Goal: Task Accomplishment & Management: Manage account settings

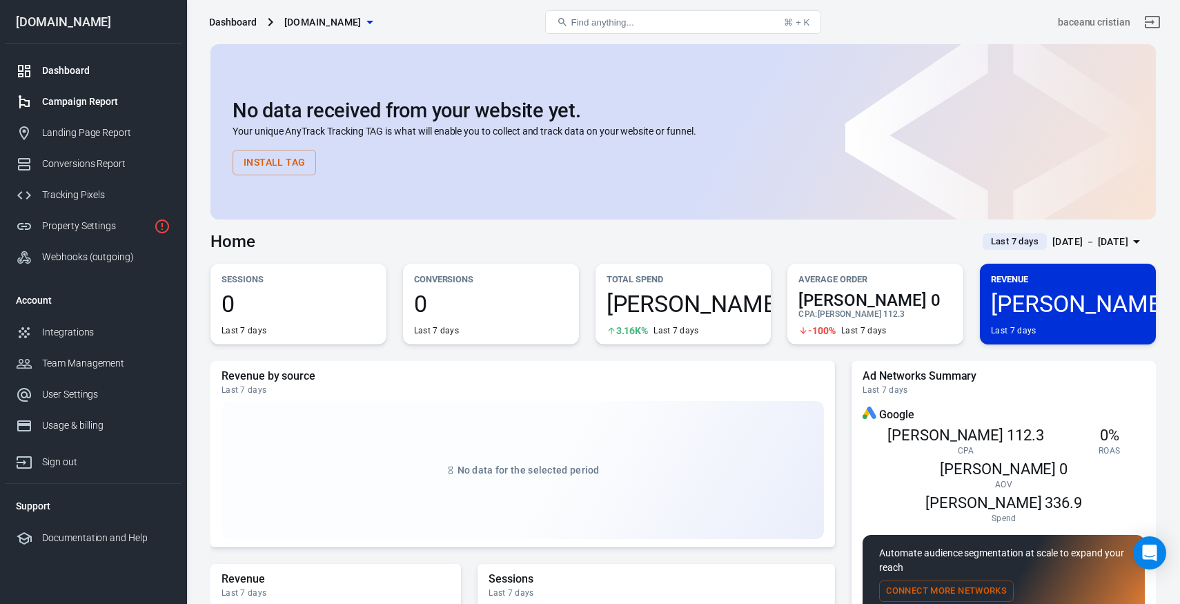
click at [72, 108] on div "Campaign Report" at bounding box center [106, 102] width 128 height 14
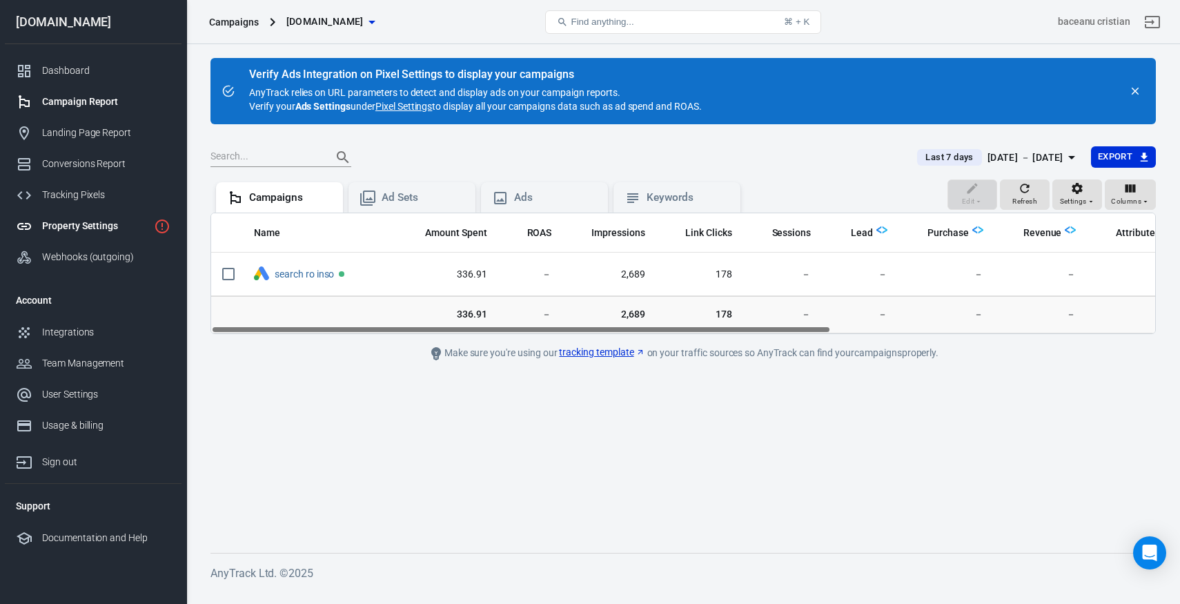
click at [75, 224] on div "Property Settings" at bounding box center [95, 226] width 106 height 14
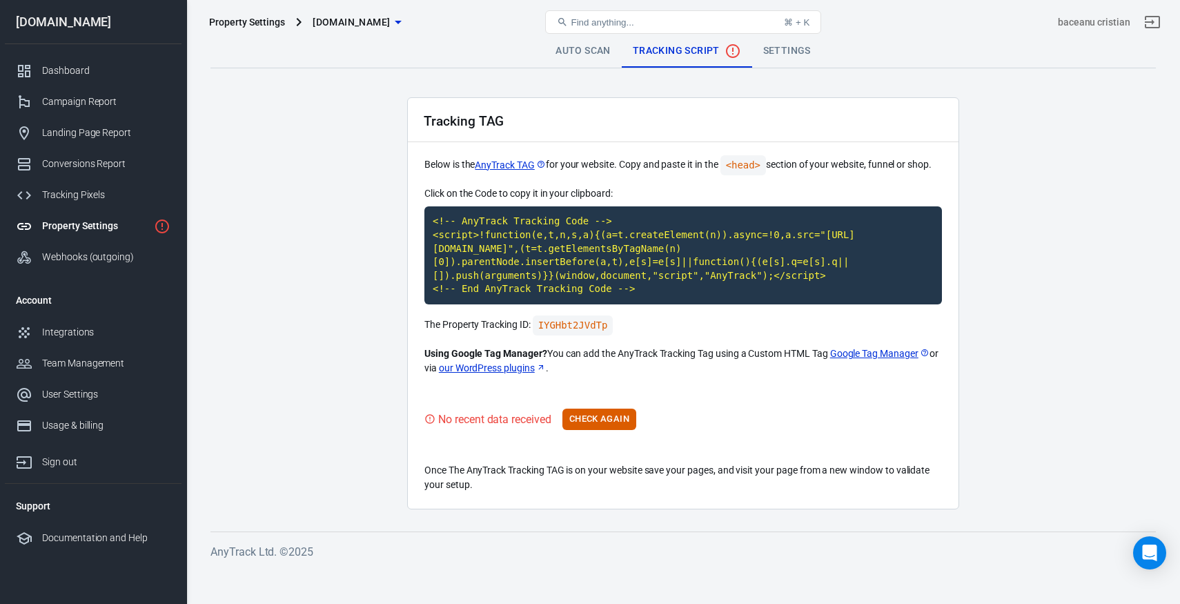
click at [560, 50] on link "Auto Scan" at bounding box center [582, 50] width 77 height 33
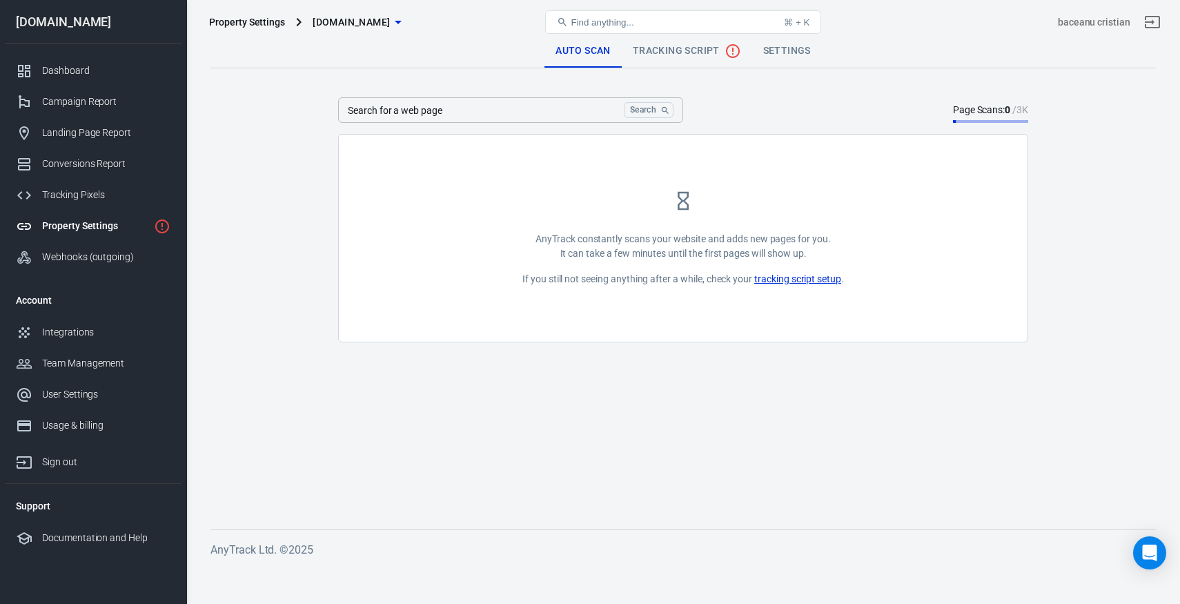
click at [261, 25] on div "Property Settings" at bounding box center [247, 22] width 76 height 14
click at [374, 48] on div "Auto Scan Tracking Script Settings" at bounding box center [682, 50] width 945 height 33
click at [353, 22] on span "[DOMAIN_NAME]" at bounding box center [350, 22] width 77 height 17
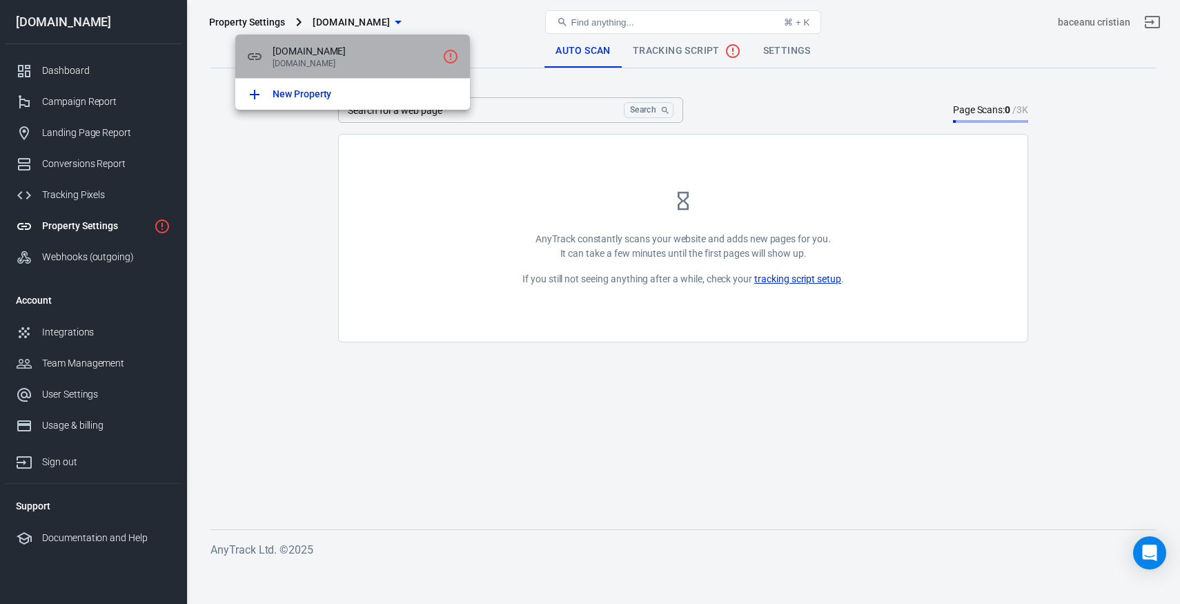
click at [335, 45] on span "[DOMAIN_NAME]" at bounding box center [354, 51] width 164 height 14
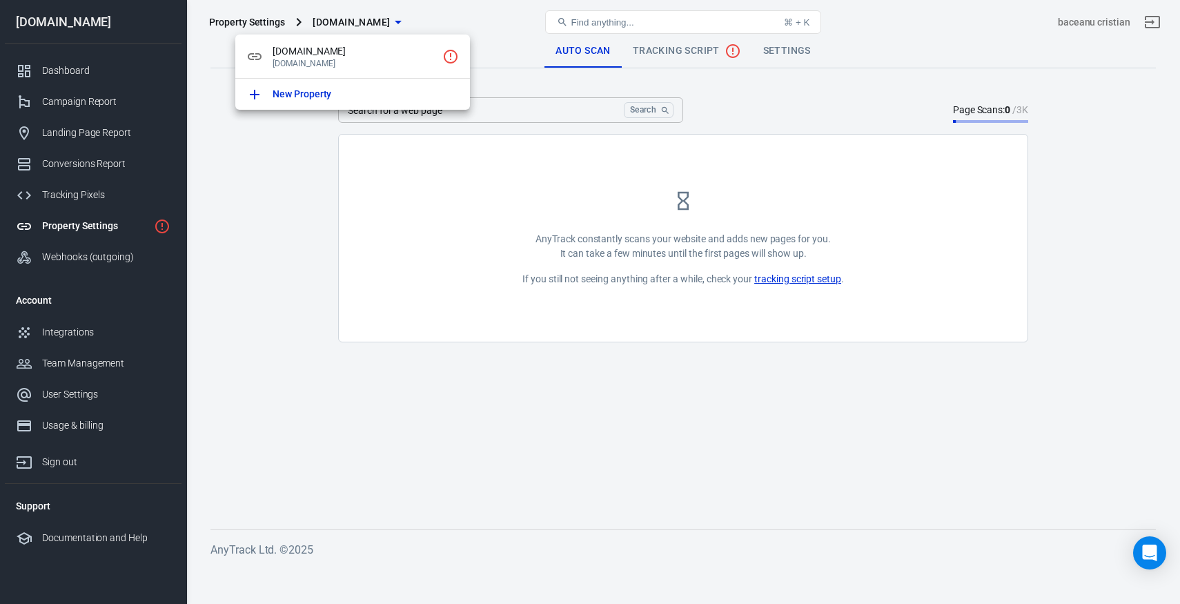
click at [74, 259] on div at bounding box center [590, 302] width 1180 height 604
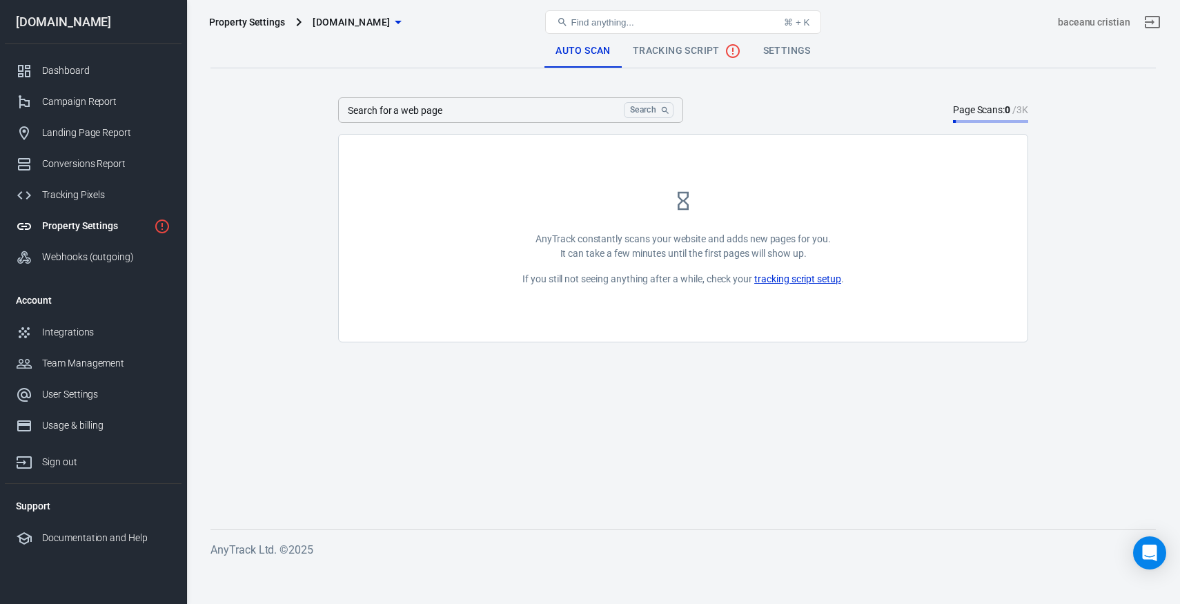
click at [74, 258] on div "Webhooks (outgoing)" at bounding box center [106, 257] width 128 height 14
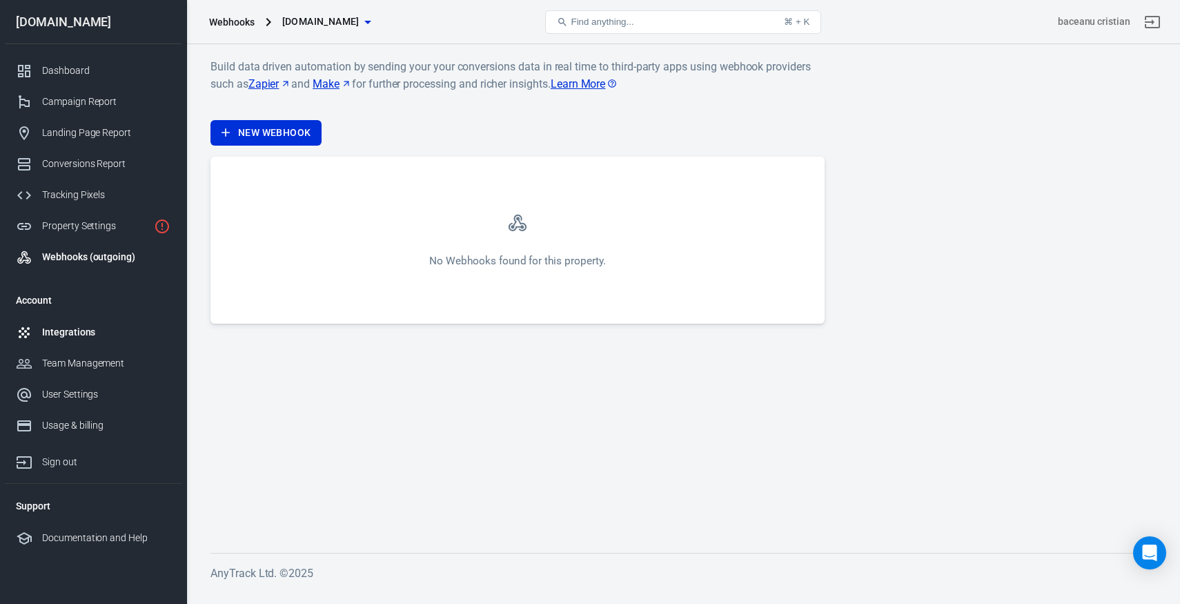
click at [64, 331] on div "Integrations" at bounding box center [106, 332] width 128 height 14
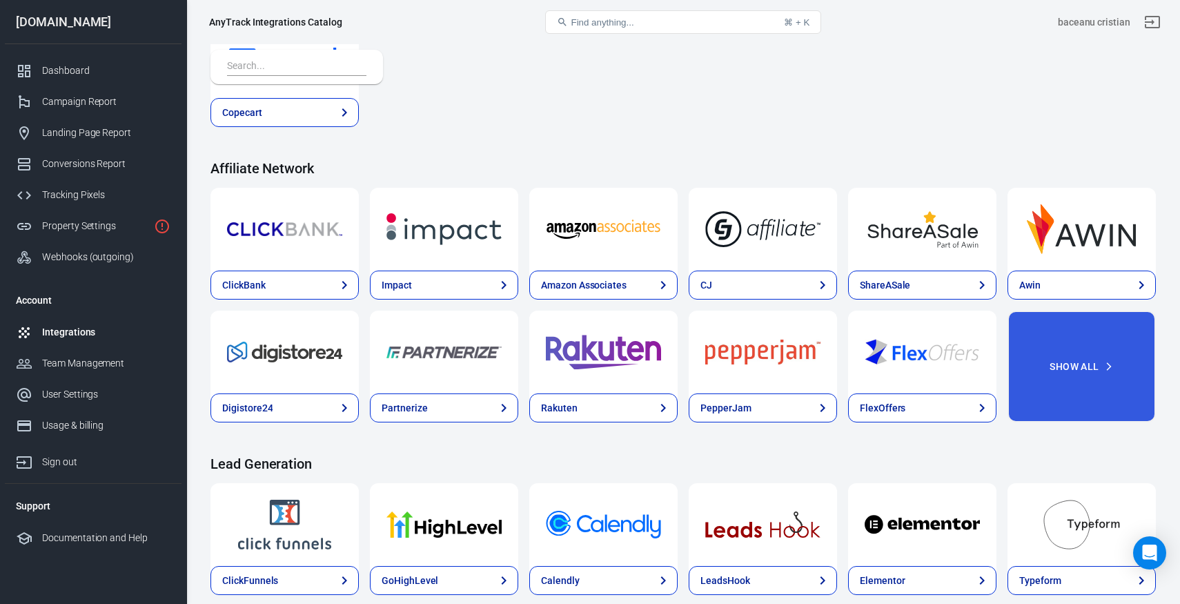
scroll to position [335, 0]
click at [81, 228] on div "Property Settings" at bounding box center [95, 226] width 106 height 14
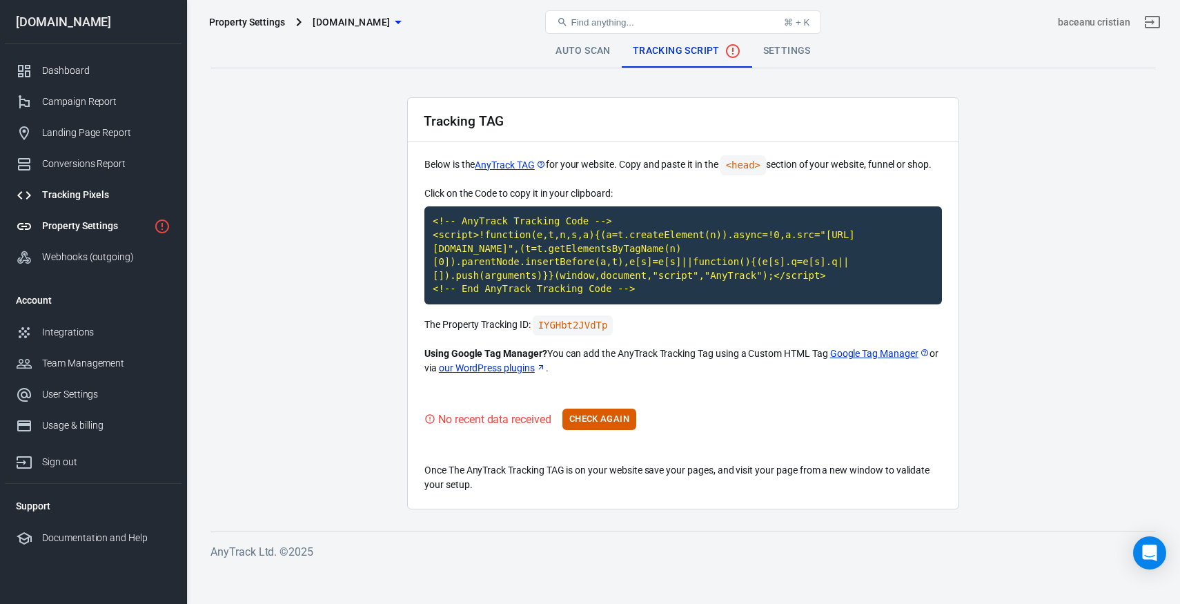
click at [81, 208] on link "Tracking Pixels" at bounding box center [93, 194] width 177 height 31
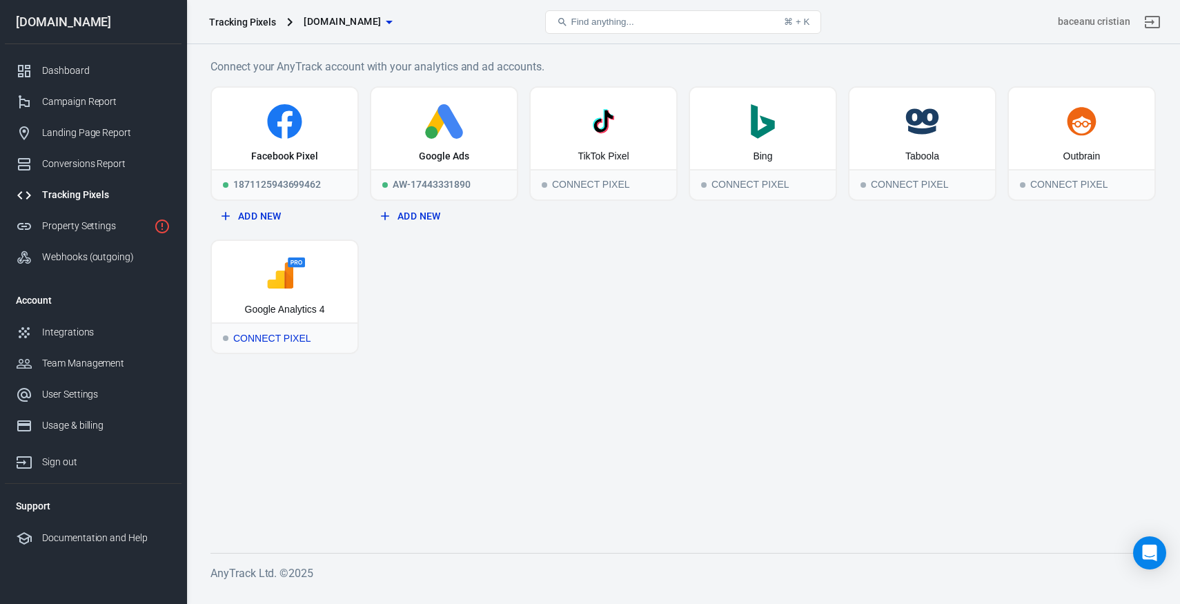
click at [276, 295] on div "Google Analytics 4" at bounding box center [285, 281] width 146 height 81
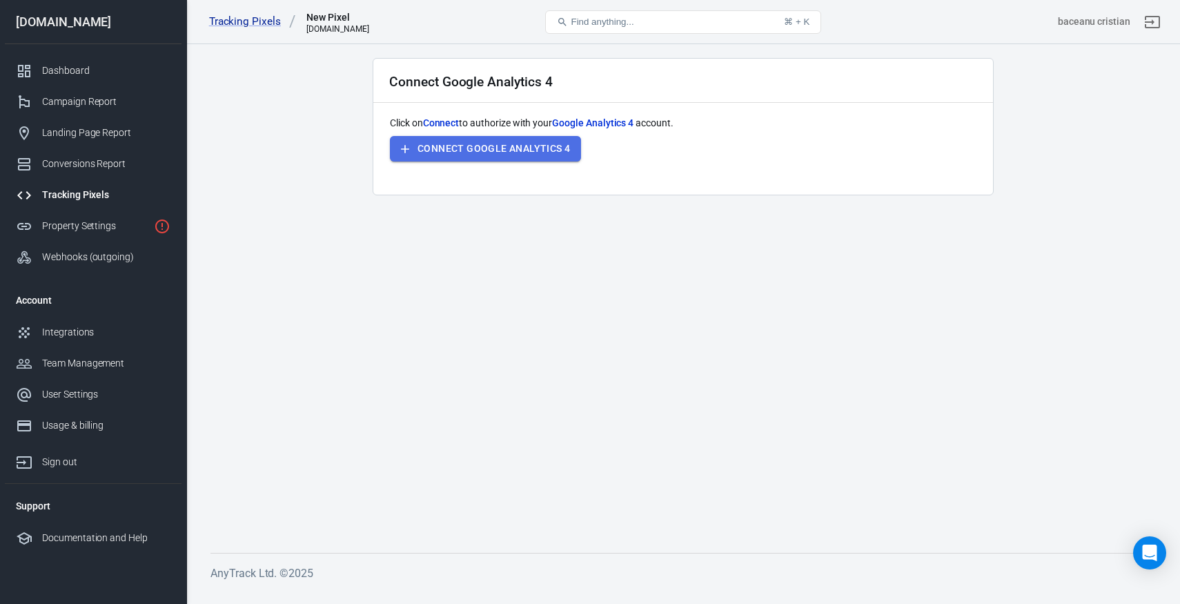
click at [540, 148] on button "Connect Google Analytics 4" at bounding box center [485, 149] width 191 height 26
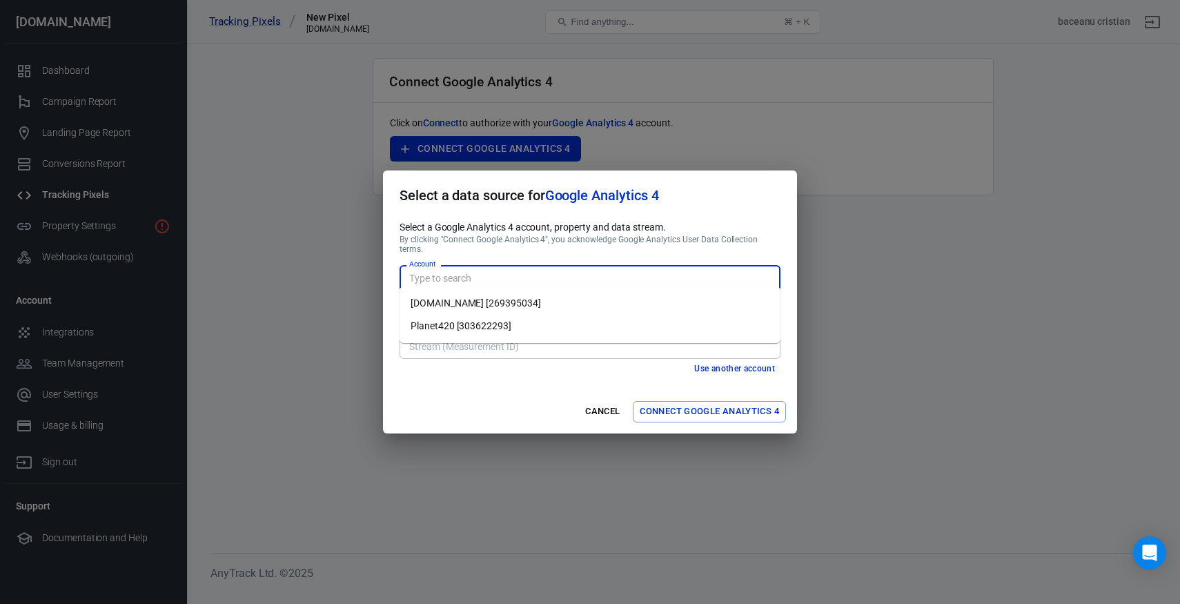
click at [451, 272] on input "Account" at bounding box center [589, 277] width 370 height 17
click at [441, 332] on li "Planet420 [303622293]" at bounding box center [589, 326] width 381 height 23
type input "Planet420 [303622293]"
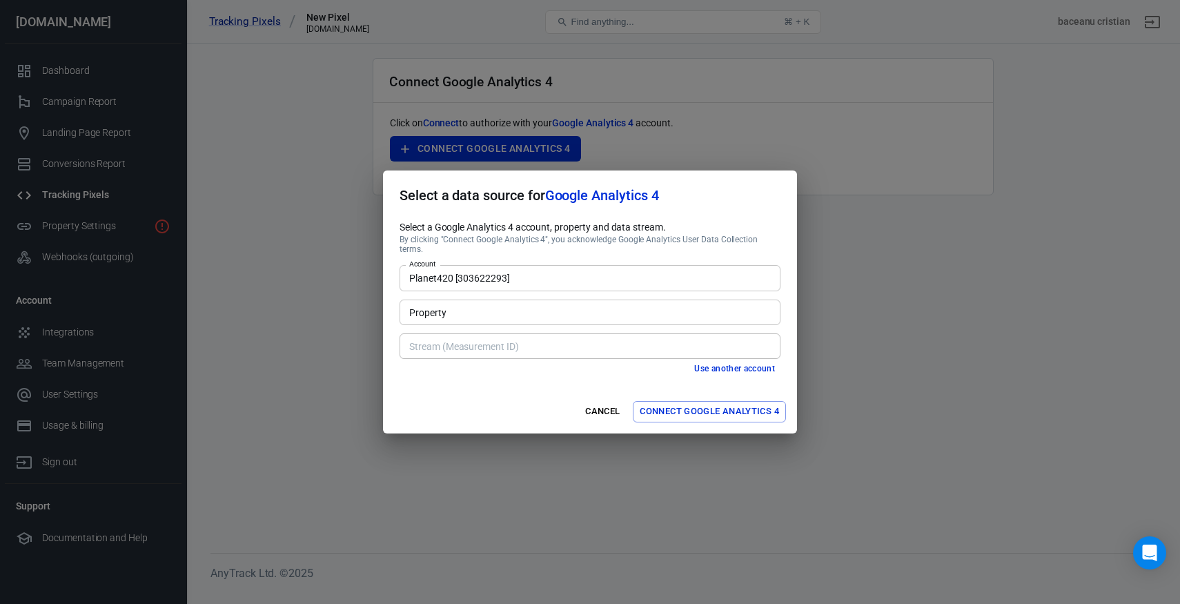
click at [441, 317] on div "Property" at bounding box center [589, 312] width 381 height 26
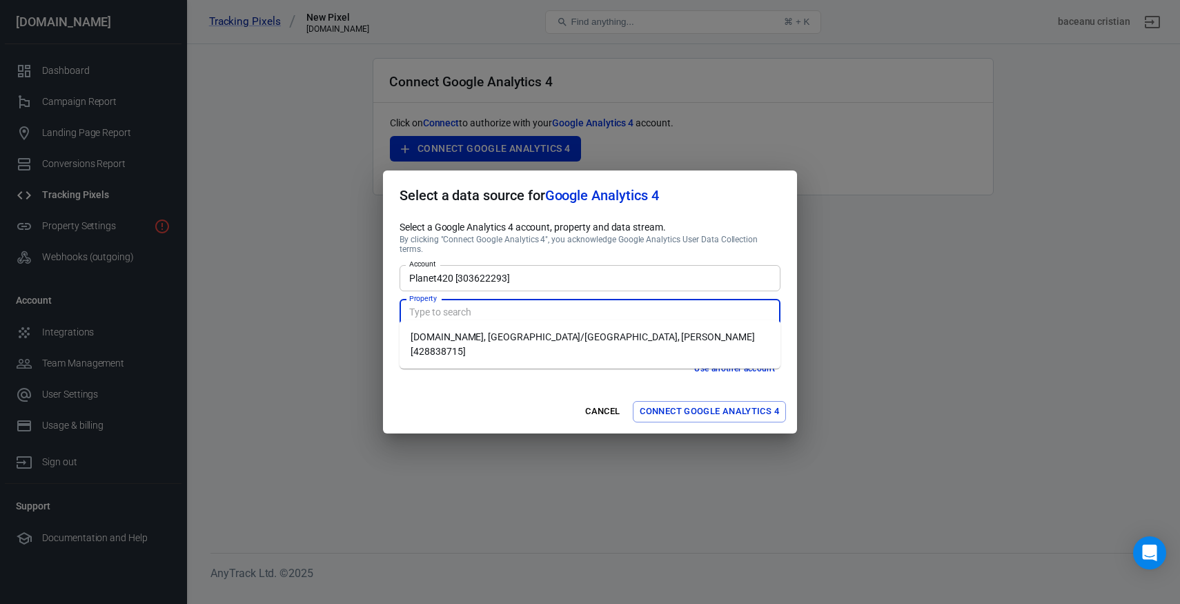
click at [448, 333] on li "[DOMAIN_NAME], [GEOGRAPHIC_DATA]/[GEOGRAPHIC_DATA], [PERSON_NAME] [428838715]" at bounding box center [589, 344] width 381 height 37
type input "[DOMAIN_NAME], [GEOGRAPHIC_DATA]/[GEOGRAPHIC_DATA], [PERSON_NAME] [428838715]"
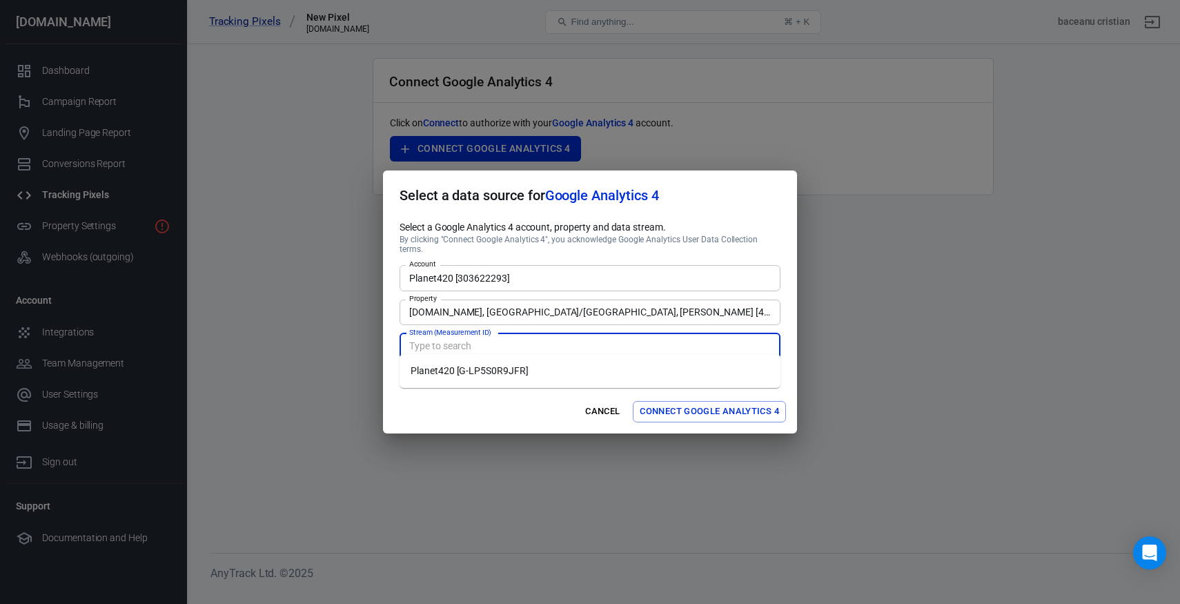
click at [445, 346] on input "Stream (Measurement ID)" at bounding box center [589, 345] width 370 height 17
click at [448, 370] on li "Planet420 [G-LP5S0R9JFR]" at bounding box center [589, 370] width 381 height 23
type input "Planet420 [G-LP5S0R9JFR]"
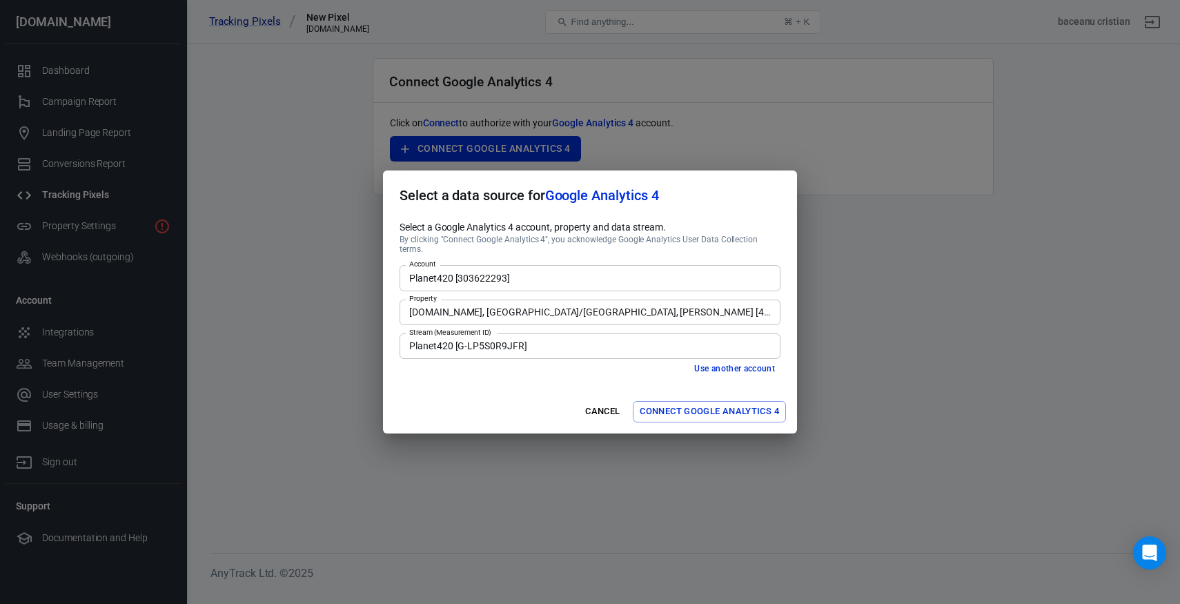
click at [497, 390] on div "Cancel Connect Google Analytics 4" at bounding box center [590, 411] width 414 height 43
click at [675, 412] on button "Connect Google Analytics 4" at bounding box center [709, 411] width 153 height 21
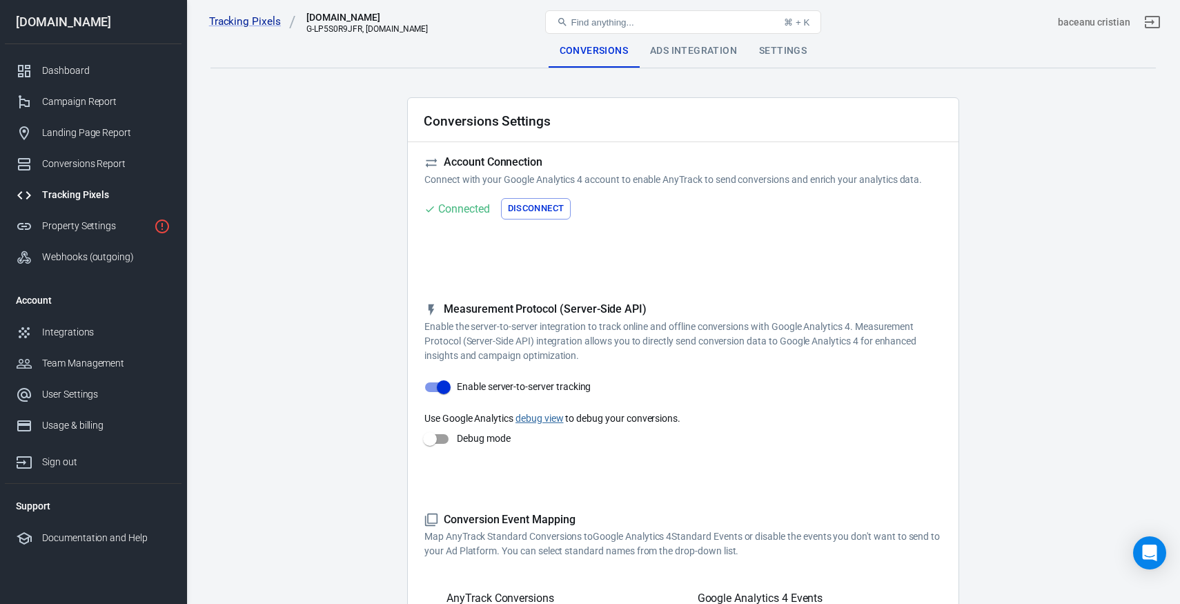
checkbox input "true"
type input "select_content"
checkbox input "true"
type input "generate_lead"
checkbox input "true"
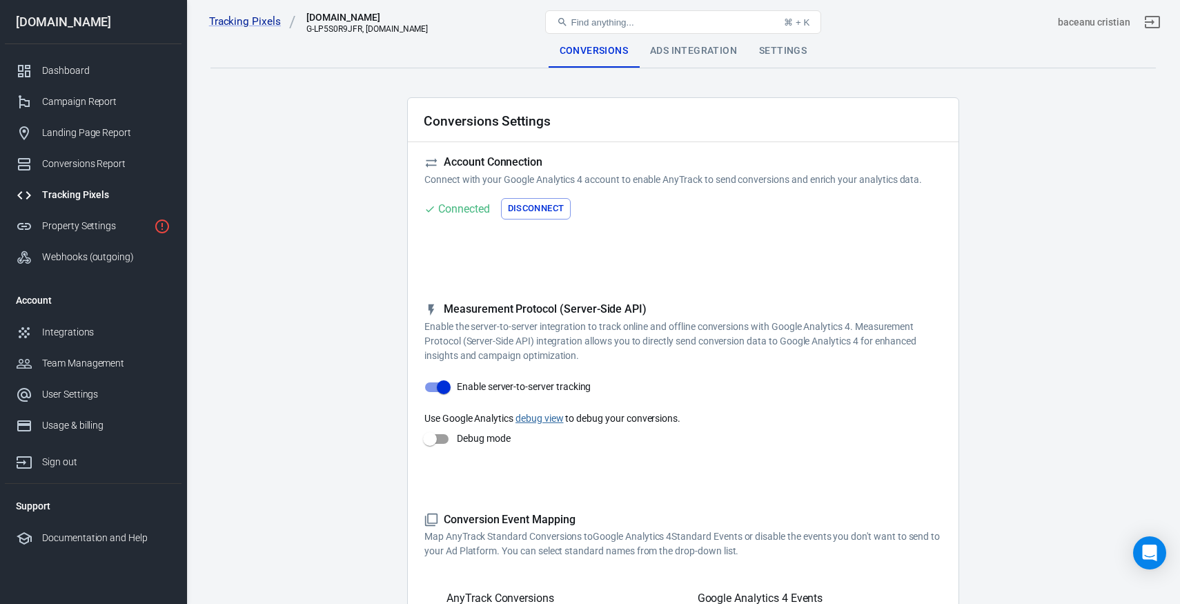
type input "view_item"
checkbox input "true"
type input "add_to_cart"
checkbox input "true"
type input "begin_checkout"
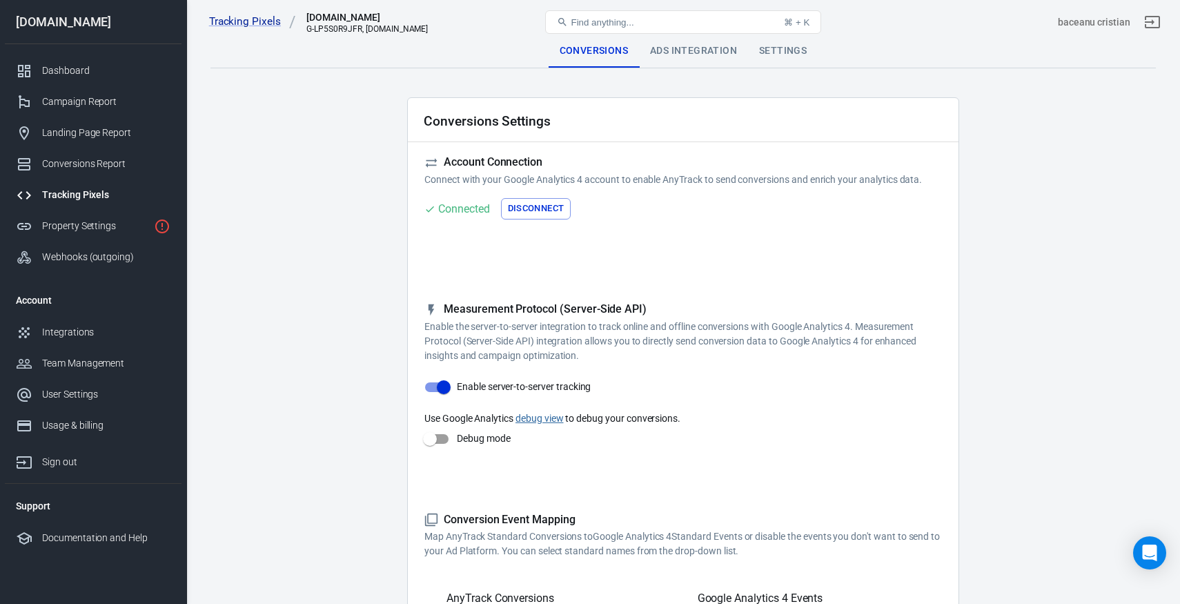
checkbox input "true"
type input "generate_lead"
checkbox input "true"
type input "sign_up"
checkbox input "true"
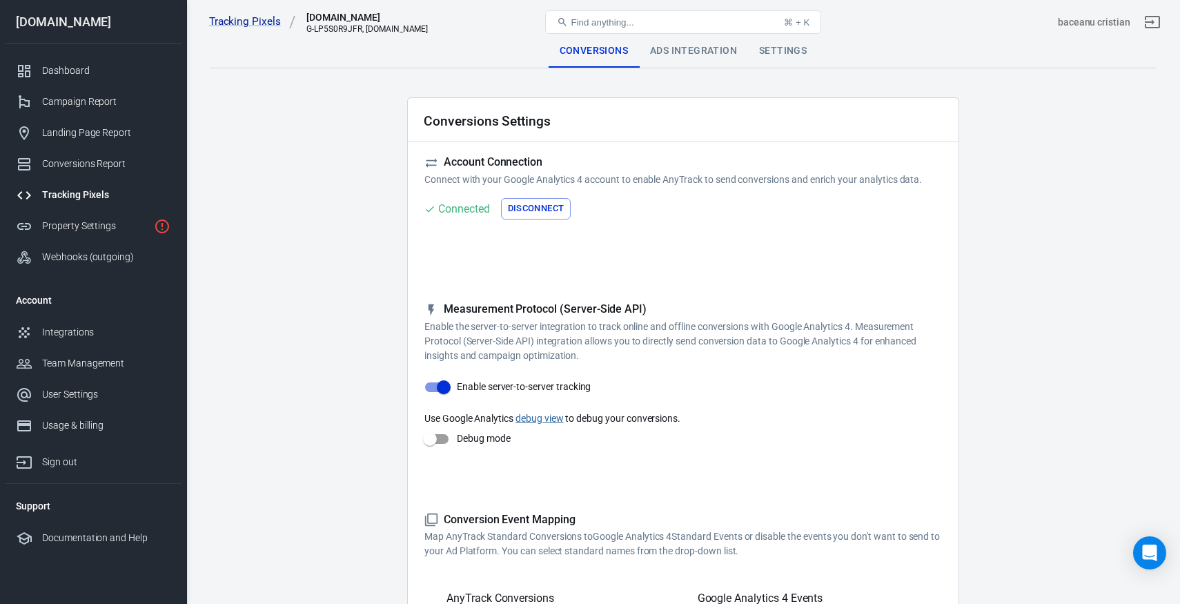
type input "purchase"
click at [540, 421] on link "debug view" at bounding box center [539, 418] width 48 height 11
click at [448, 434] on input "Debug mode" at bounding box center [429, 439] width 79 height 26
checkbox input "true"
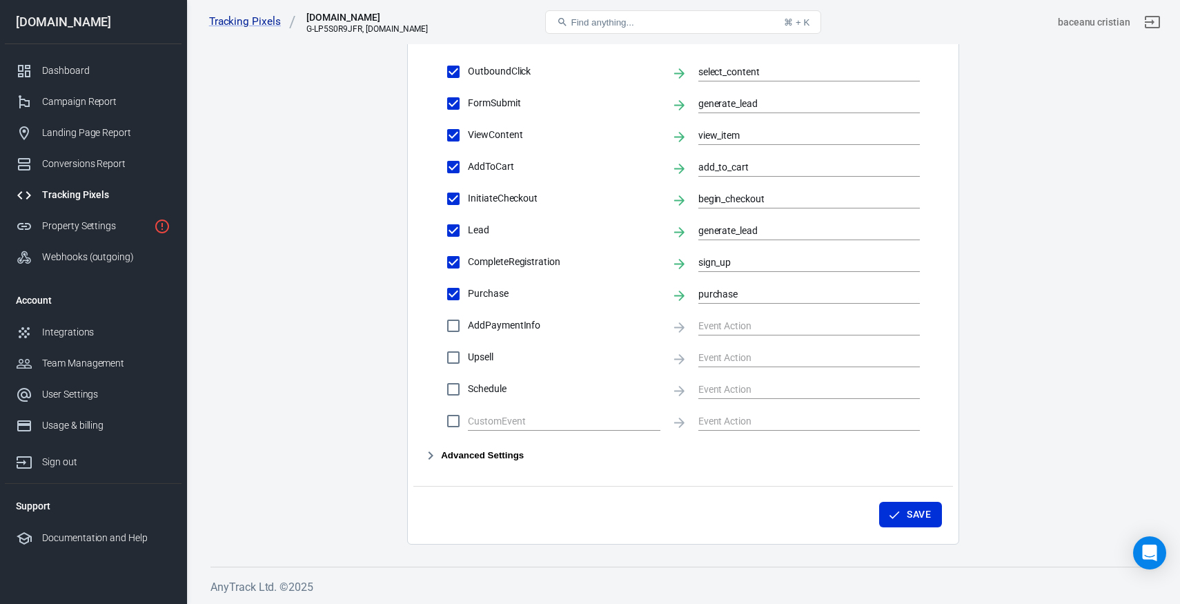
scroll to position [562, 0]
click at [896, 510] on icon "button" at bounding box center [894, 515] width 14 height 14
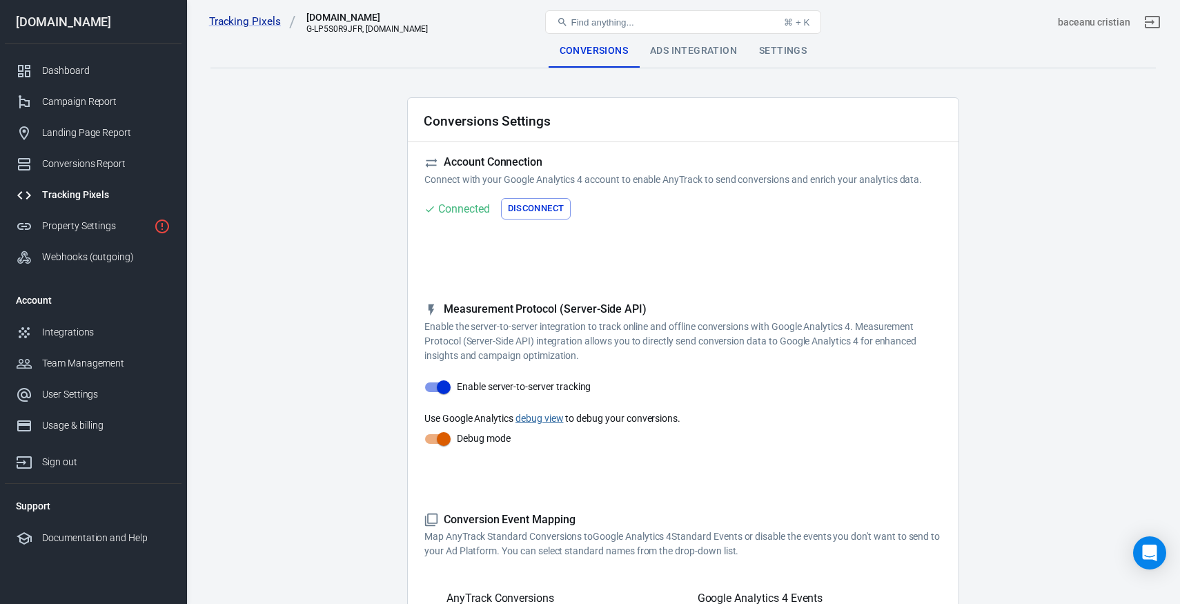
scroll to position [0, 0]
click at [682, 59] on div "Ads Integration" at bounding box center [693, 50] width 109 height 33
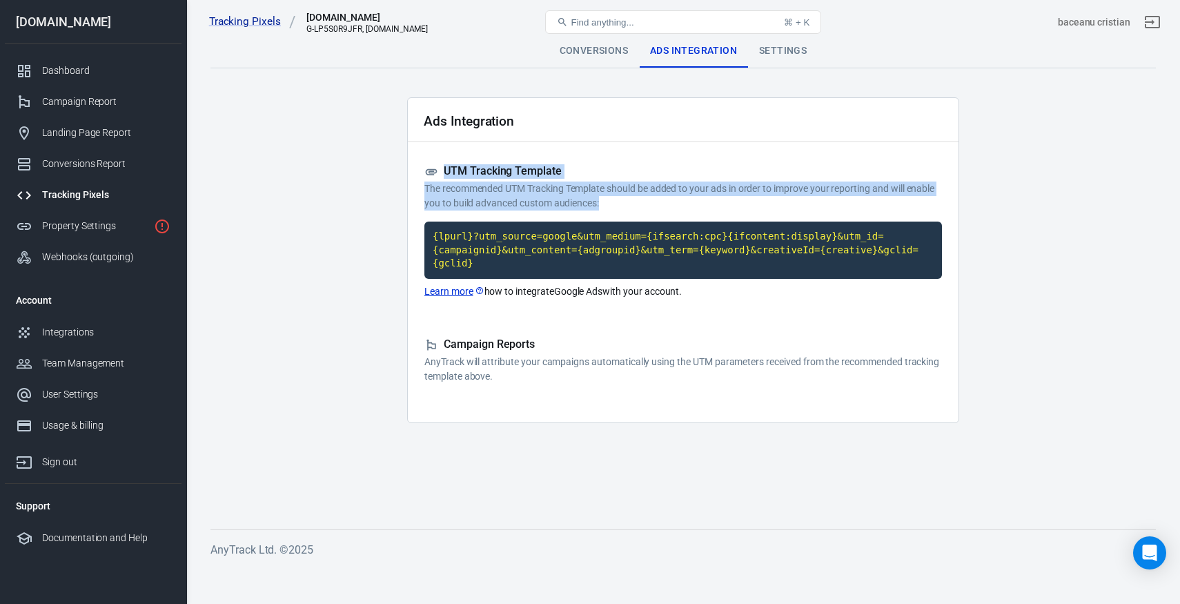
drag, startPoint x: 653, startPoint y: 194, endPoint x: 668, endPoint y: 122, distance: 73.5
click at [668, 122] on div "Ads Integration UTM Tracking Template The recommended UTM Tracking Template sho…" at bounding box center [683, 260] width 552 height 326
click at [668, 122] on div "Ads Integration" at bounding box center [683, 120] width 550 height 44
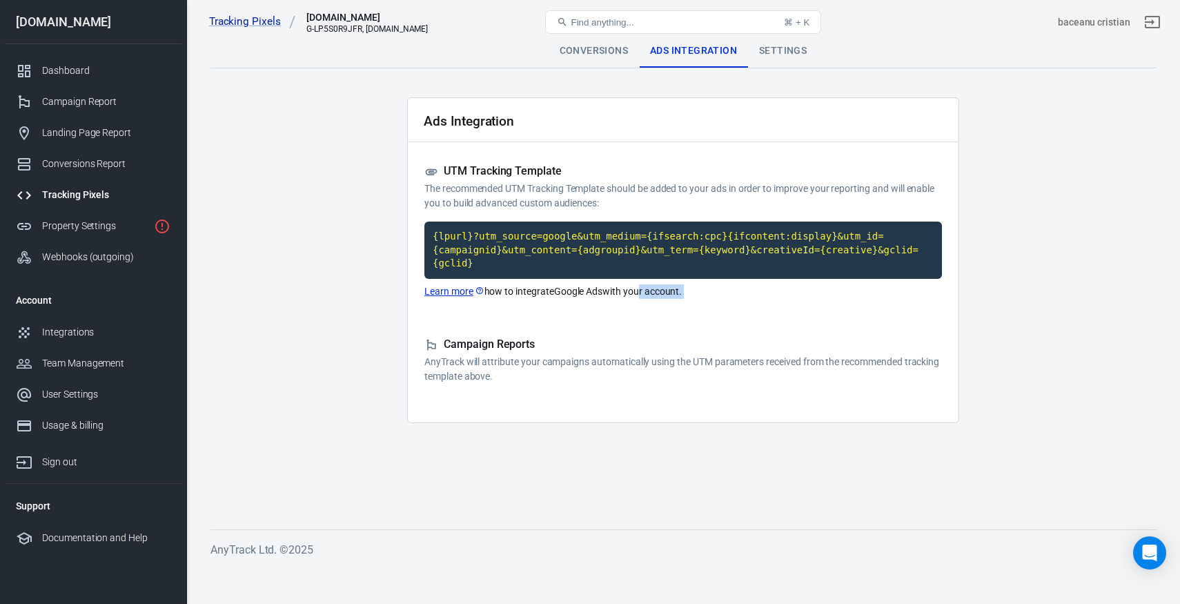
drag, startPoint x: 637, startPoint y: 289, endPoint x: 786, endPoint y: 301, distance: 149.5
click at [786, 301] on div "Ads Integration UTM Tracking Template The recommended UTM Tracking Template sho…" at bounding box center [683, 260] width 552 height 326
click at [785, 52] on div "Settings" at bounding box center [783, 50] width 70 height 33
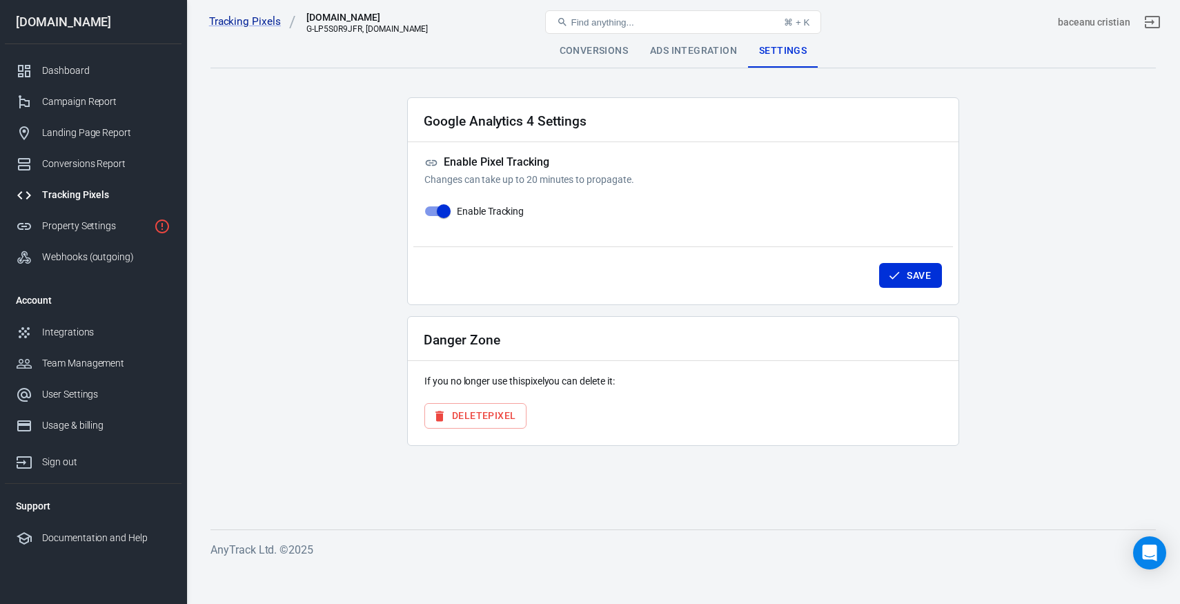
click at [619, 47] on div "Conversions" at bounding box center [593, 50] width 90 height 33
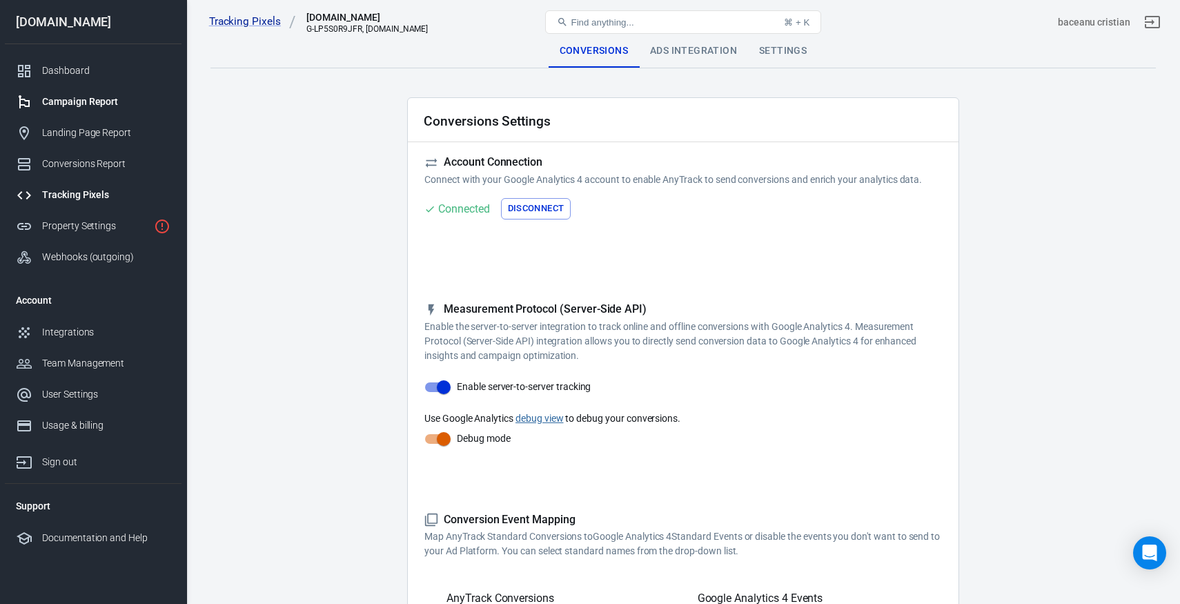
click at [63, 96] on div "Campaign Report" at bounding box center [106, 102] width 128 height 14
